Goal: Information Seeking & Learning: Find specific fact

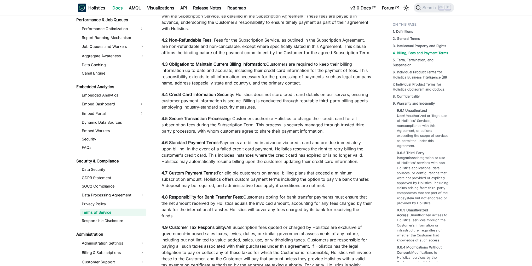
scroll to position [1120, 0]
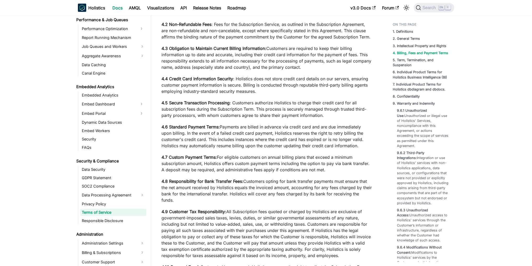
click at [260, 186] on p "4.8 Responsibility for Bank Transfer Fees: Customers opting for bank transfer p…" at bounding box center [266, 190] width 210 height 25
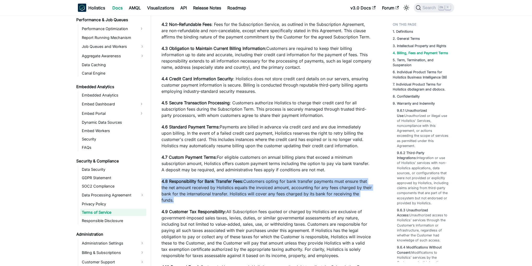
click at [260, 186] on p "4.8 Responsibility for Bank Transfer Fees: Customers opting for bank transfer p…" at bounding box center [266, 190] width 210 height 25
click at [207, 184] on strong "4.8 Responsibility for Bank Transfer Fees:" at bounding box center [202, 180] width 82 height 5
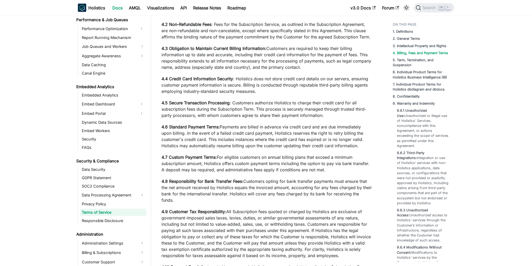
drag, startPoint x: 162, startPoint y: 186, endPoint x: 374, endPoint y: 197, distance: 212.8
copy p "4.8 Responsibility for Bank Transfer Fees: Customers opting for bank transfer p…"
drag, startPoint x: 183, startPoint y: 196, endPoint x: 178, endPoint y: 195, distance: 4.6
click at [183, 196] on p "4.8 Responsibility for Bank Transfer Fees: Customers opting for bank transfer p…" at bounding box center [266, 190] width 210 height 25
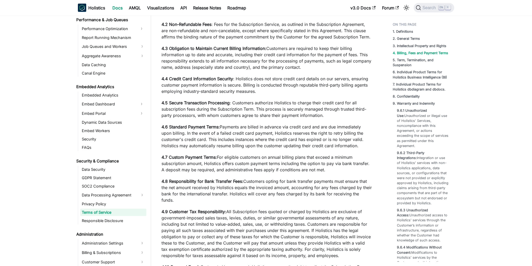
click at [249, 191] on p "4.8 Responsibility for Bank Transfer Fees: Customers opting for bank transfer p…" at bounding box center [266, 190] width 210 height 25
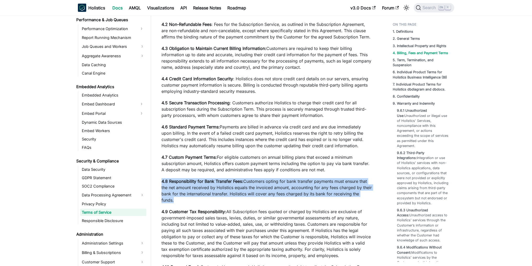
click at [249, 191] on p "4.8 Responsibility for Bank Transfer Fees: Customers opting for bank transfer p…" at bounding box center [266, 190] width 210 height 25
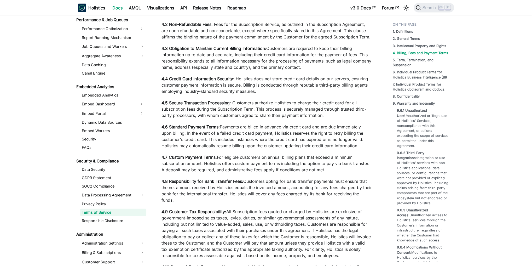
drag, startPoint x: 219, startPoint y: 95, endPoint x: 216, endPoint y: 92, distance: 3.9
click at [218, 94] on p "4.4 Credit Card Information Security : Holistics does not store credit card det…" at bounding box center [266, 84] width 210 height 19
